Goal: Information Seeking & Learning: Learn about a topic

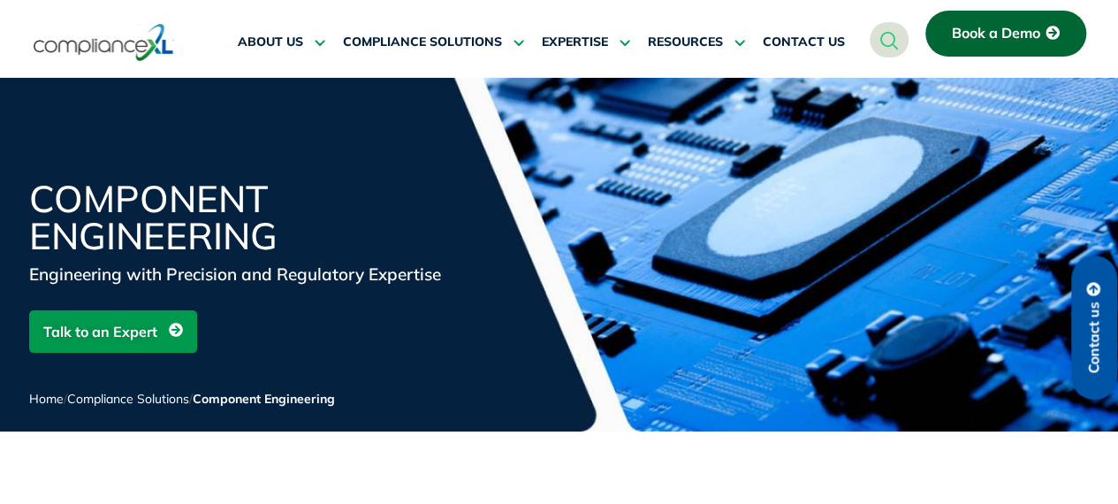
drag, startPoint x: 489, startPoint y: 165, endPoint x: 910, endPoint y: 147, distance: 420.9
click at [1063, 140] on div "Component Engineering Engineering with Precision and Regulatory Expertise Talk …" at bounding box center [559, 254] width 1118 height 353
